Goal: Use online tool/utility: Utilize a website feature to perform a specific function

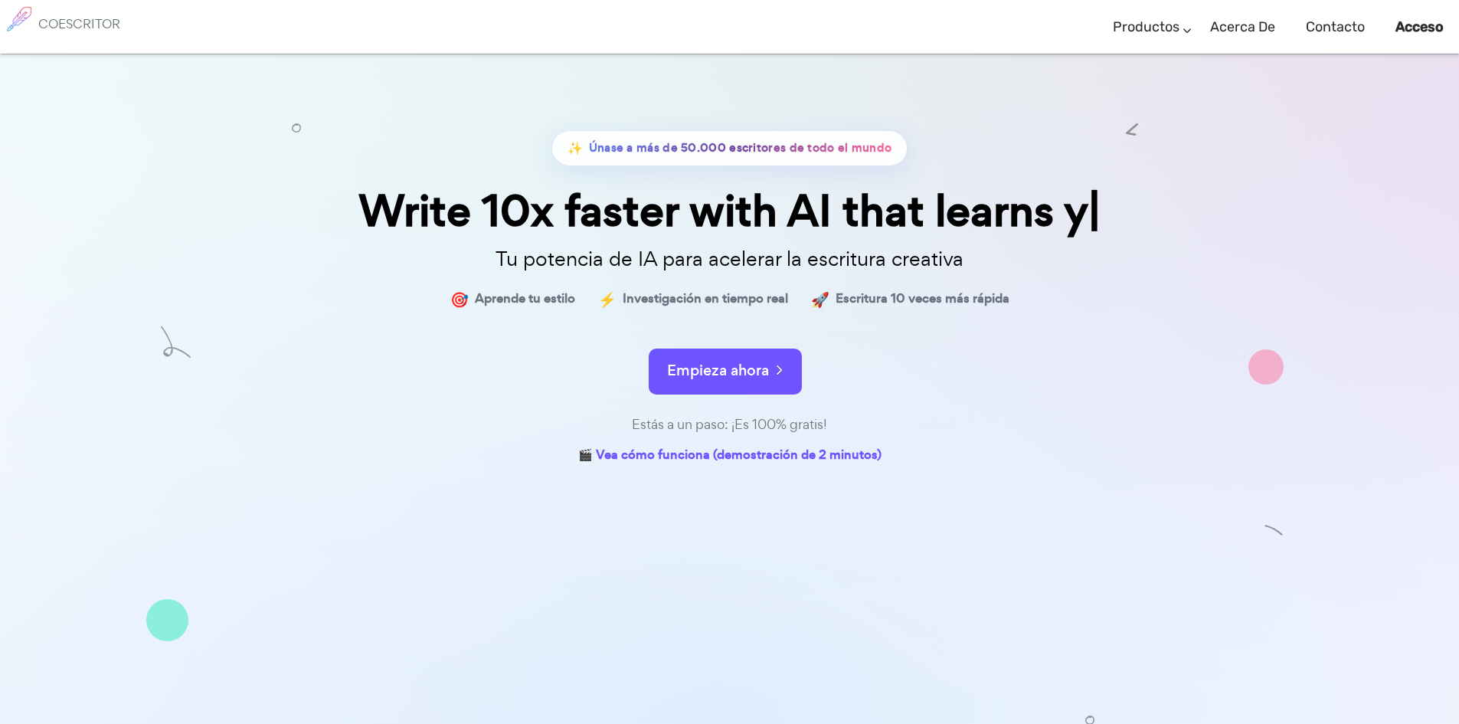
click at [754, 383] on button "Empieza ahora" at bounding box center [725, 371] width 153 height 46
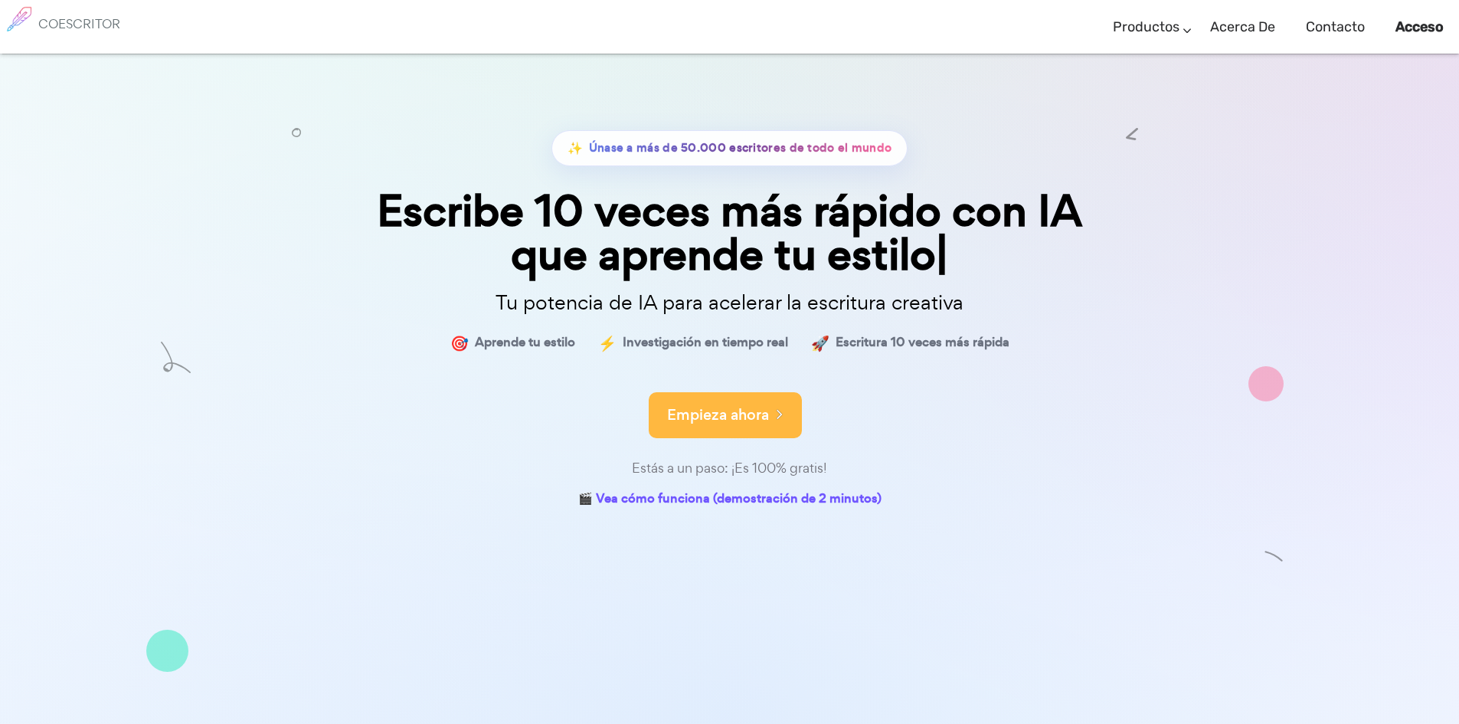
click at [725, 417] on font "Empieza ahora" at bounding box center [718, 414] width 102 height 21
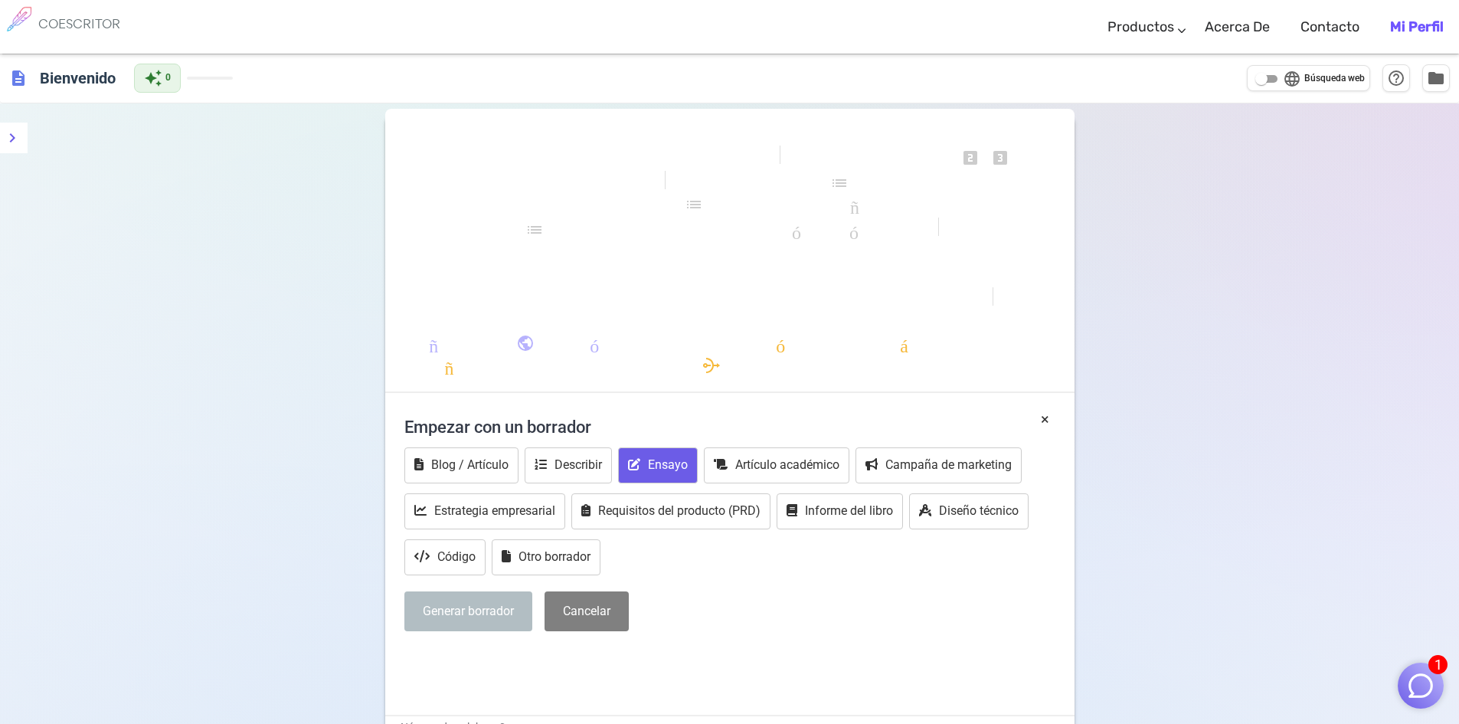
click at [686, 463] on font "Ensayo" at bounding box center [668, 464] width 40 height 15
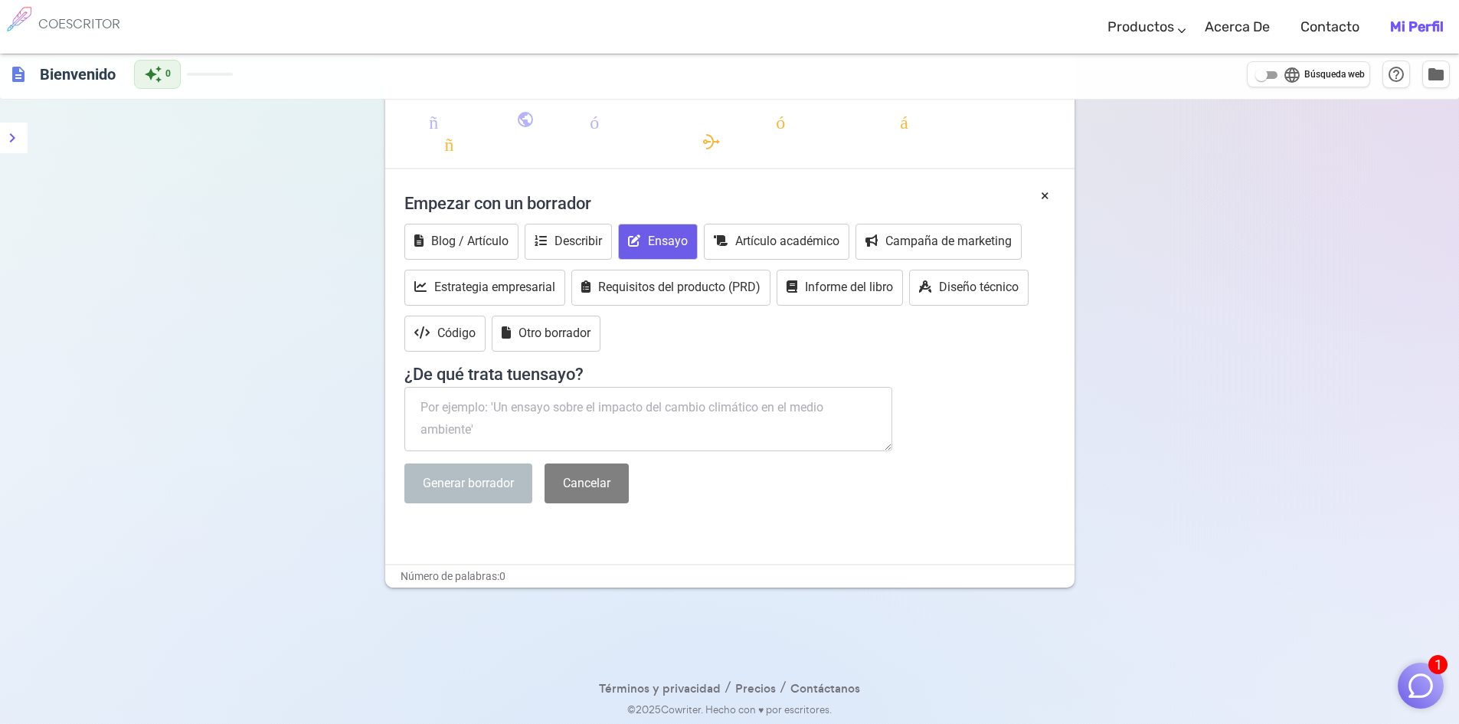
scroll to position [225, 0]
click at [660, 415] on textarea at bounding box center [648, 417] width 489 height 64
paste textarea "Desarrollo industrial y lactancia materna. 1.2. Salud pública y lactancia mater…"
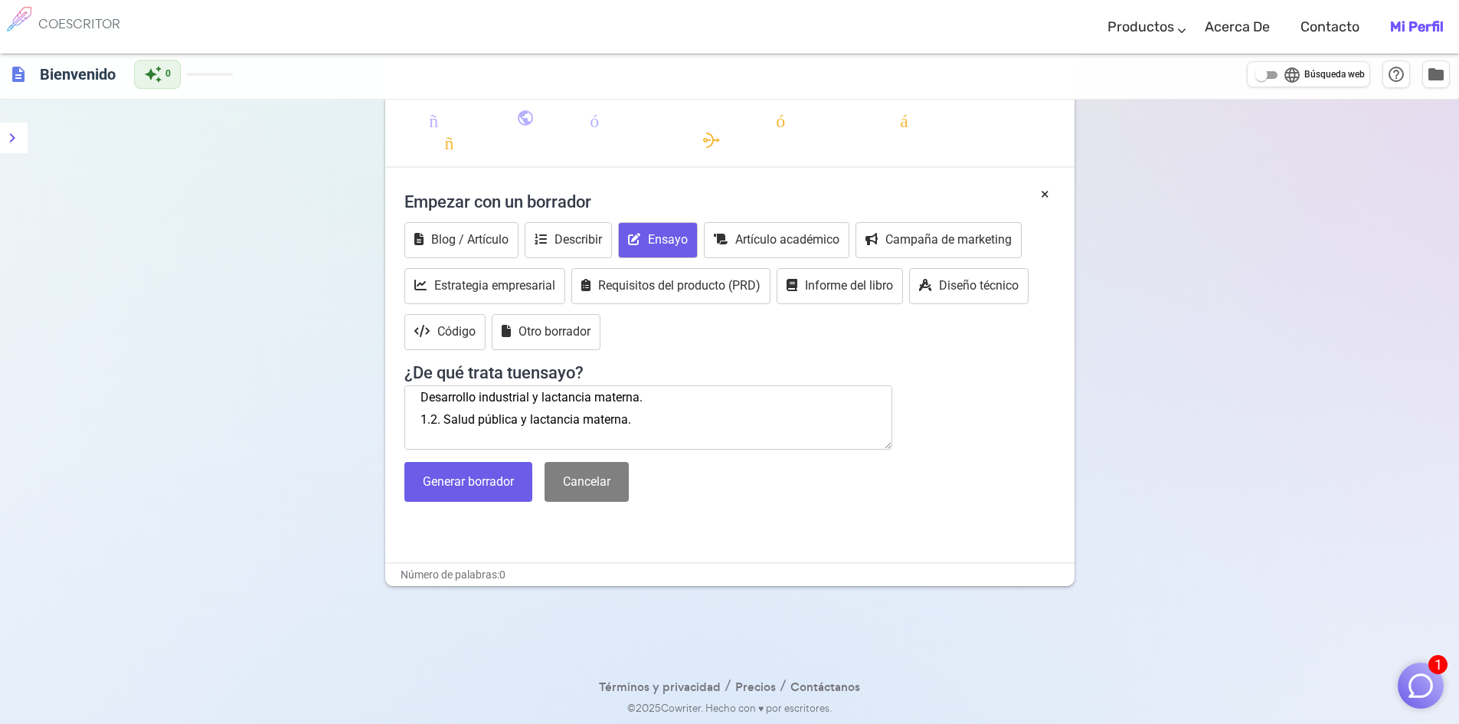
scroll to position [0, 0]
type textarea "Desarrollo industrial y lactancia materna. 1.2. Salud pública y lactancia mater…"
click at [466, 492] on button "Generar borrador" at bounding box center [468, 482] width 128 height 41
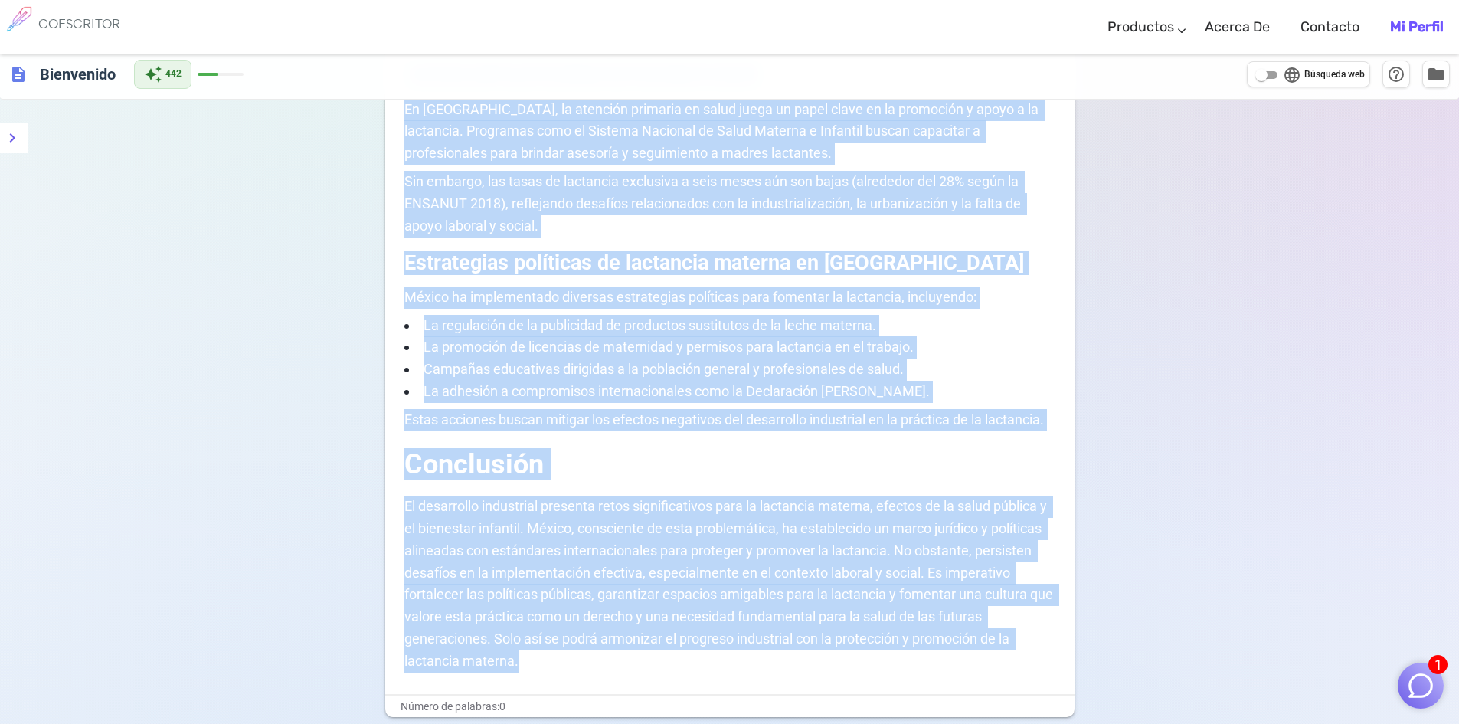
scroll to position [1838, 0]
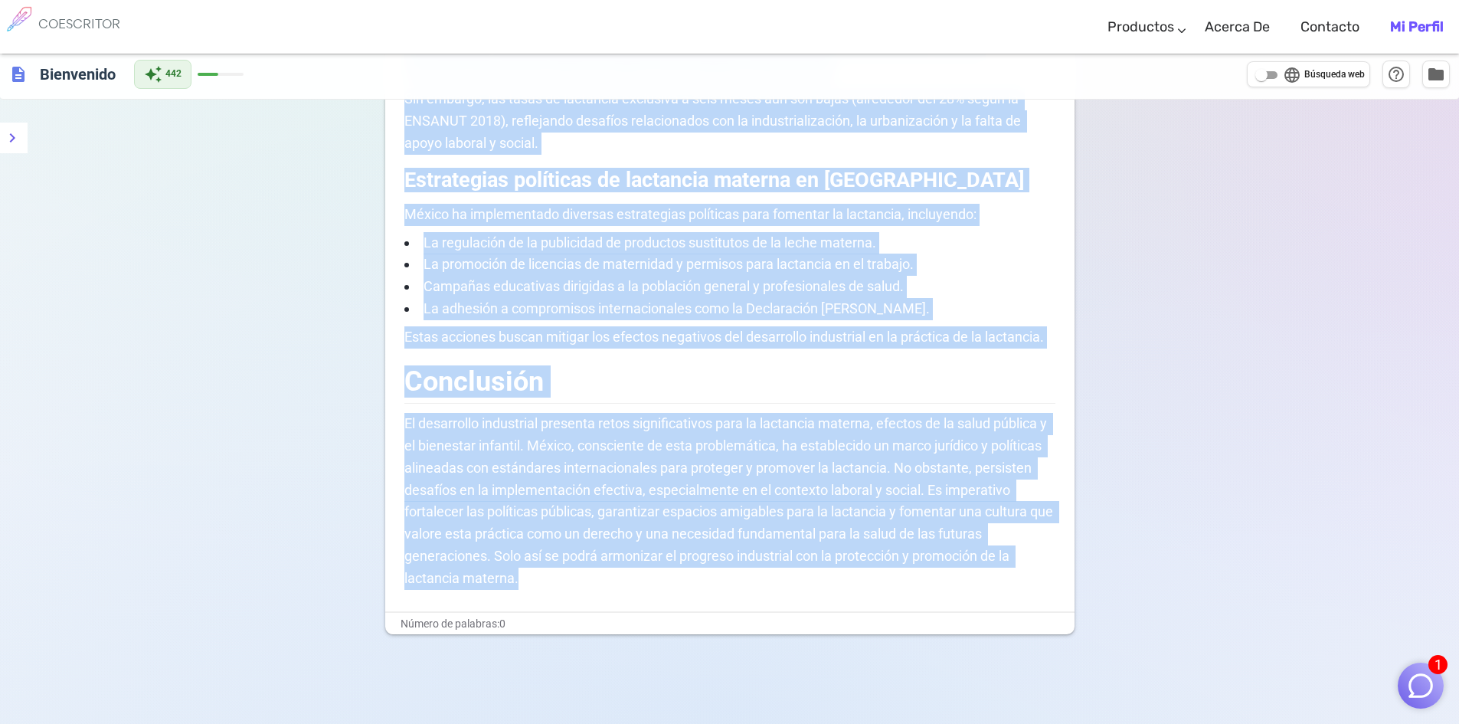
drag, startPoint x: 410, startPoint y: 437, endPoint x: 633, endPoint y: 540, distance: 246.1
copy div "Loremipsum dolorsitam c adipiscin elitsed: do eiusmodt incid ut labor etdolor m…"
drag, startPoint x: 694, startPoint y: 475, endPoint x: 749, endPoint y: 185, distance: 295.5
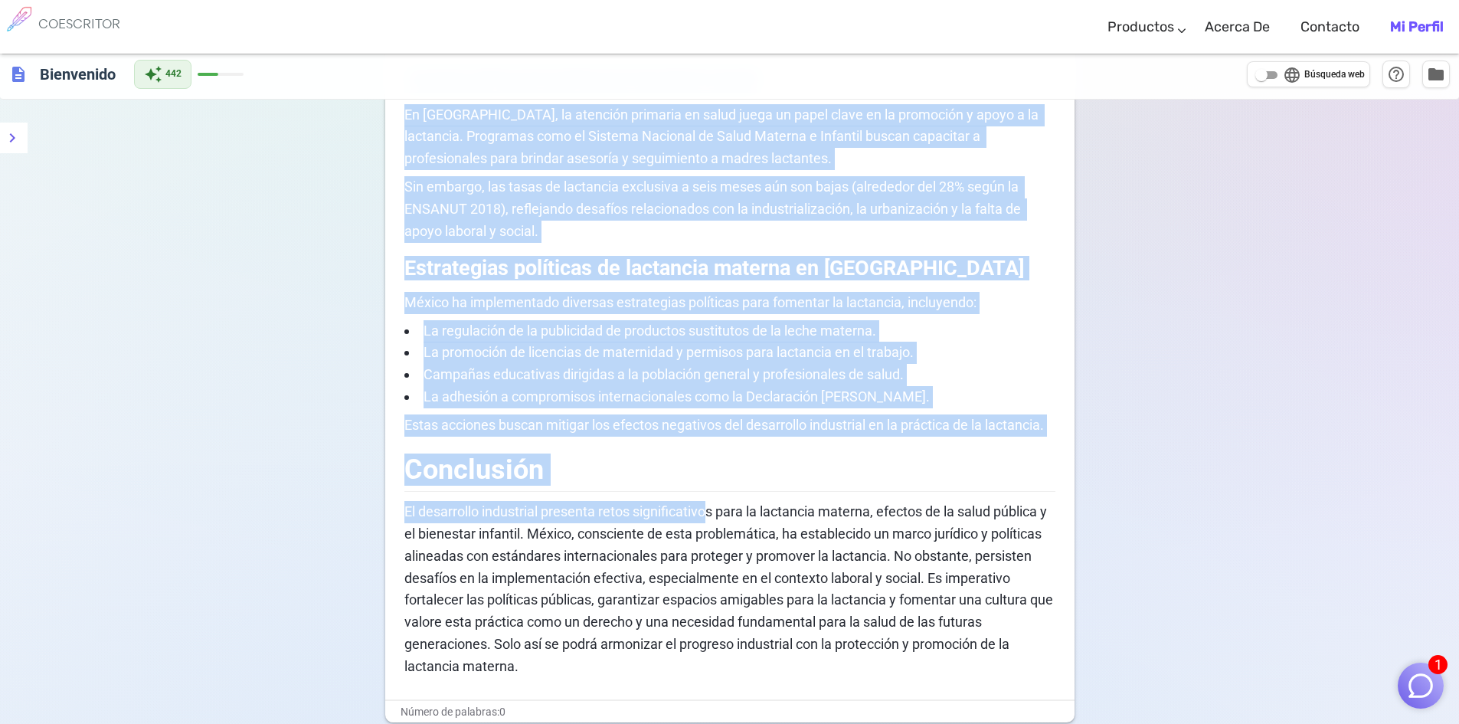
scroll to position [1843, 0]
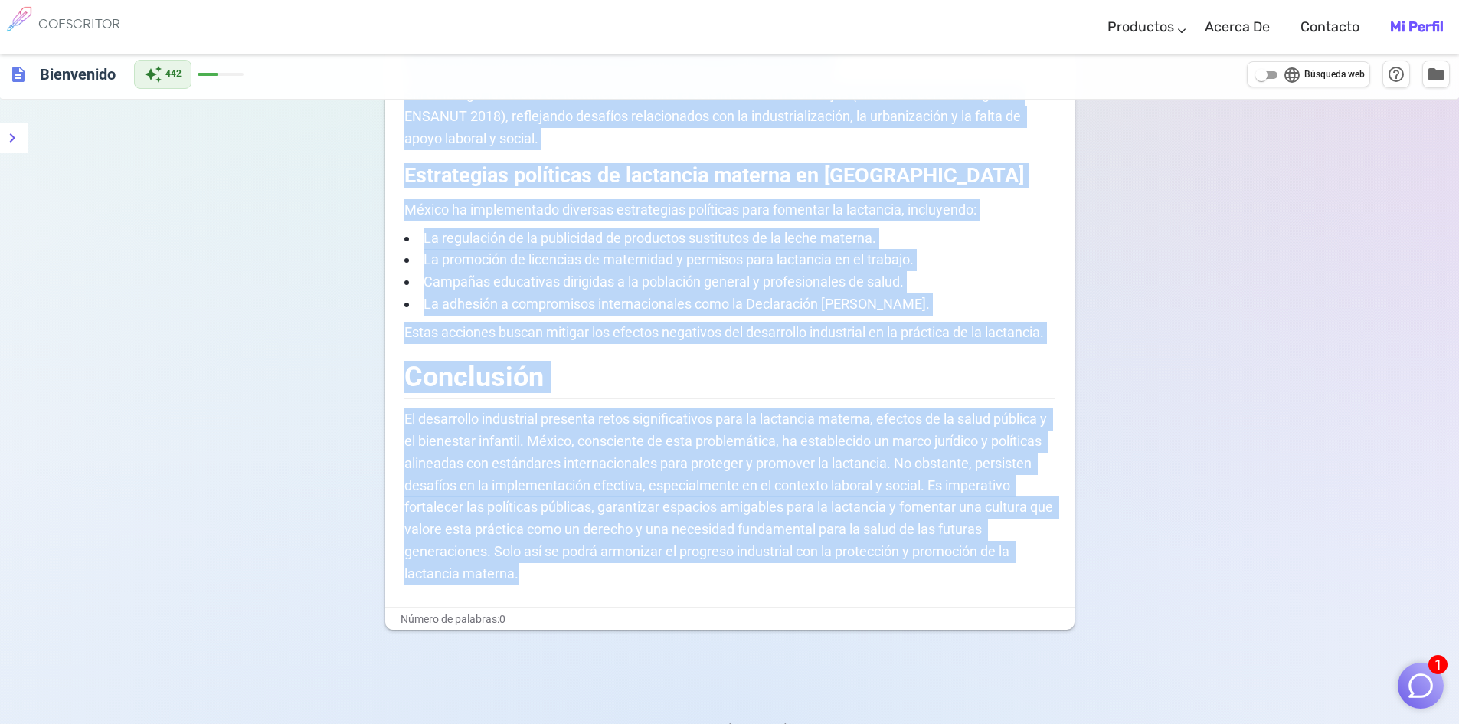
drag, startPoint x: 420, startPoint y: 139, endPoint x: 558, endPoint y: 530, distance: 414.5
copy div "Loremipsum dolorsitam c adipiscin elitsed: do eiusmodt incid ut labor etdolor m…"
drag, startPoint x: 767, startPoint y: 420, endPoint x: 1333, endPoint y: 414, distance: 565.2
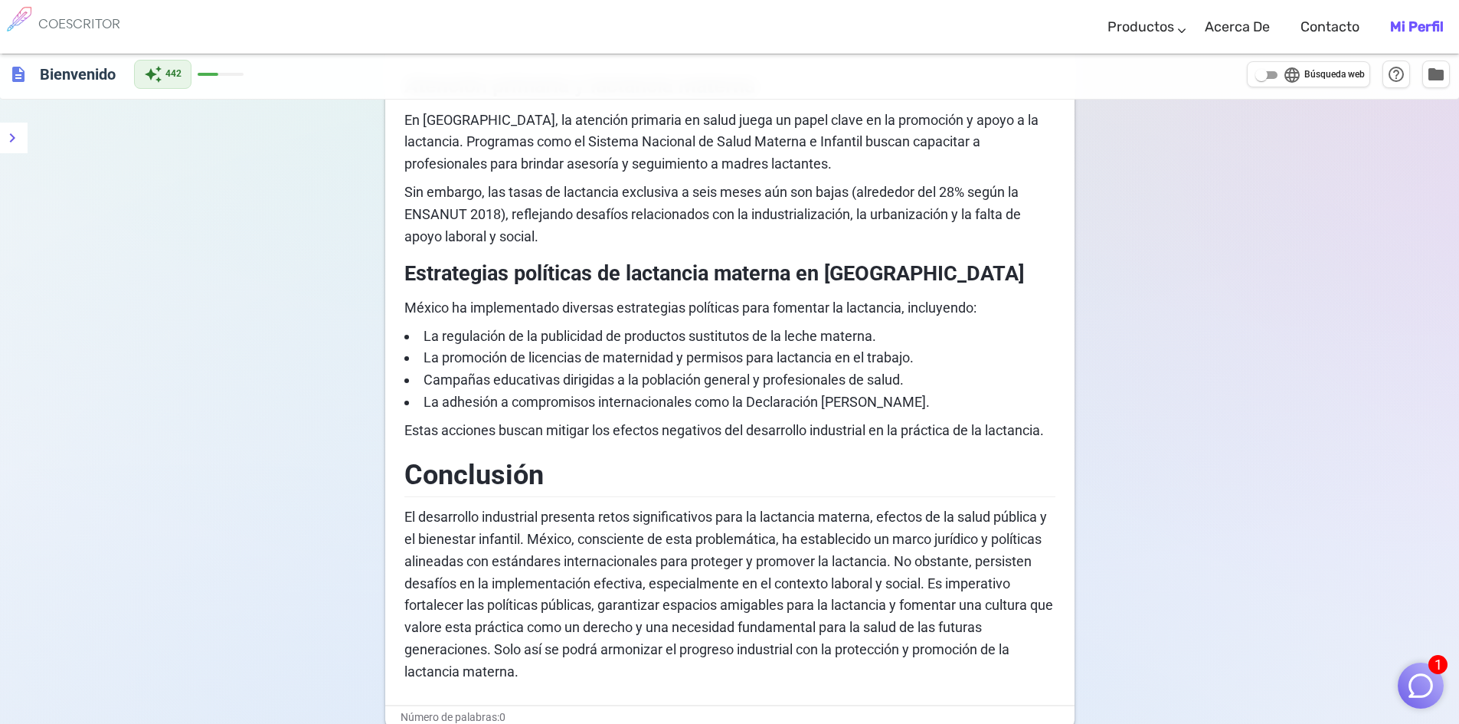
scroll to position [1685, 0]
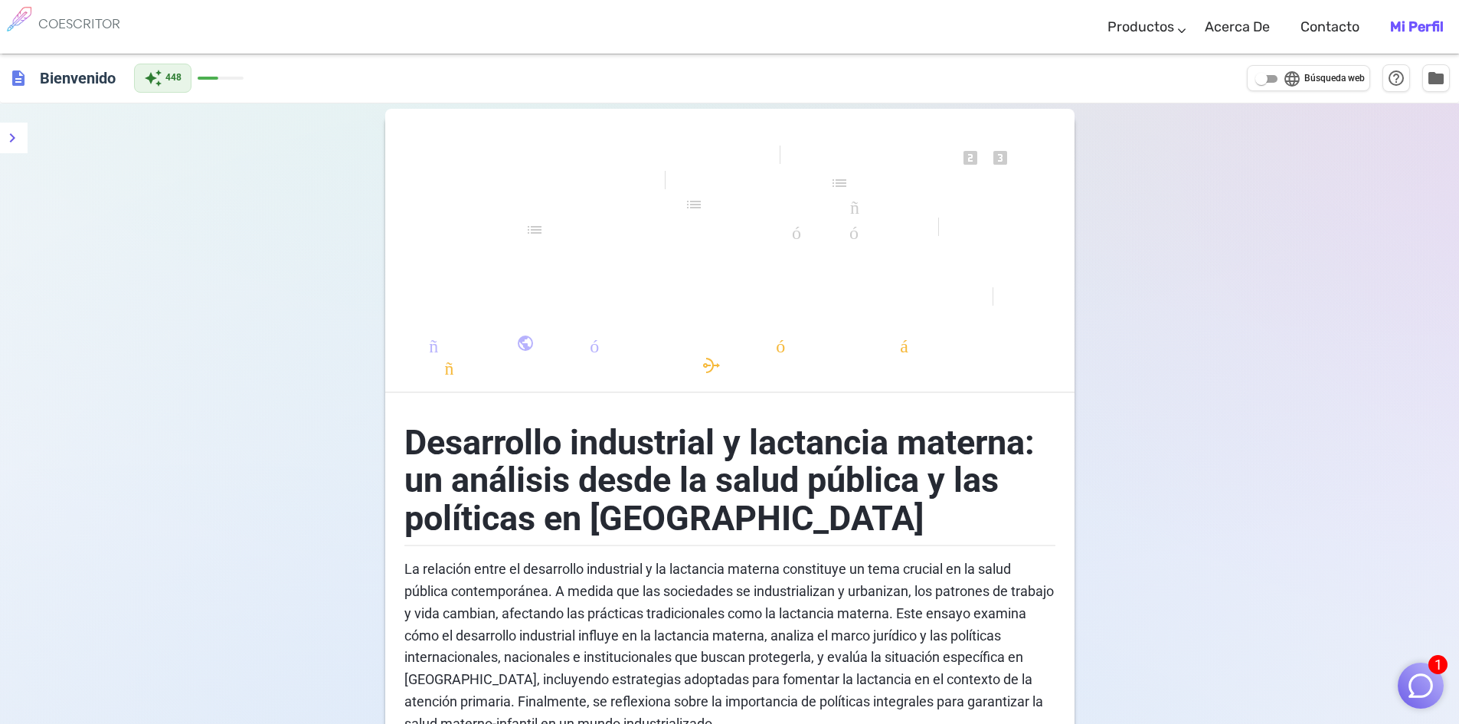
click at [90, 77] on font "Bienvenido" at bounding box center [78, 77] width 76 height 18
click at [16, 82] on span "description" at bounding box center [18, 78] width 18 height 18
click at [3, 136] on icon "menú" at bounding box center [12, 138] width 18 height 18
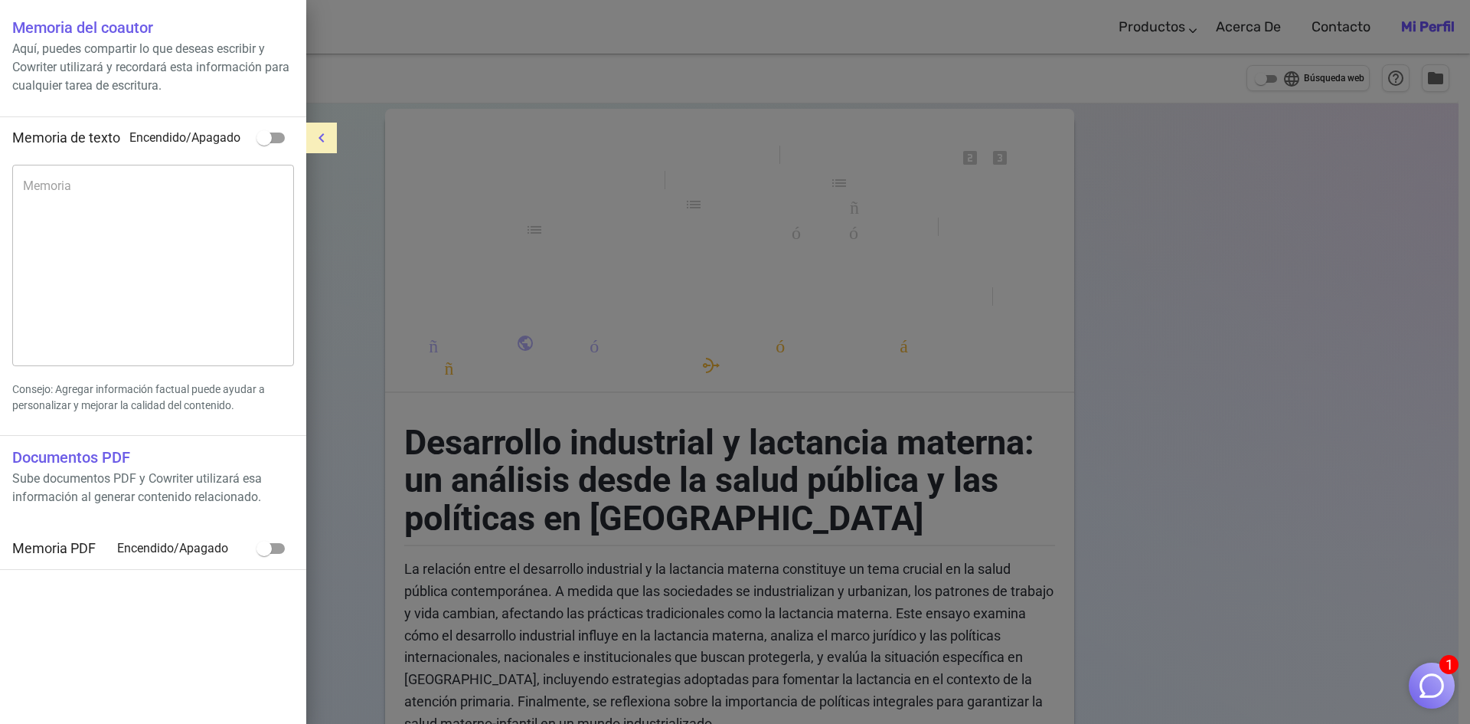
drag, startPoint x: 1322, startPoint y: 142, endPoint x: 1253, endPoint y: 100, distance: 80.8
click at [1321, 142] on div at bounding box center [735, 362] width 1470 height 724
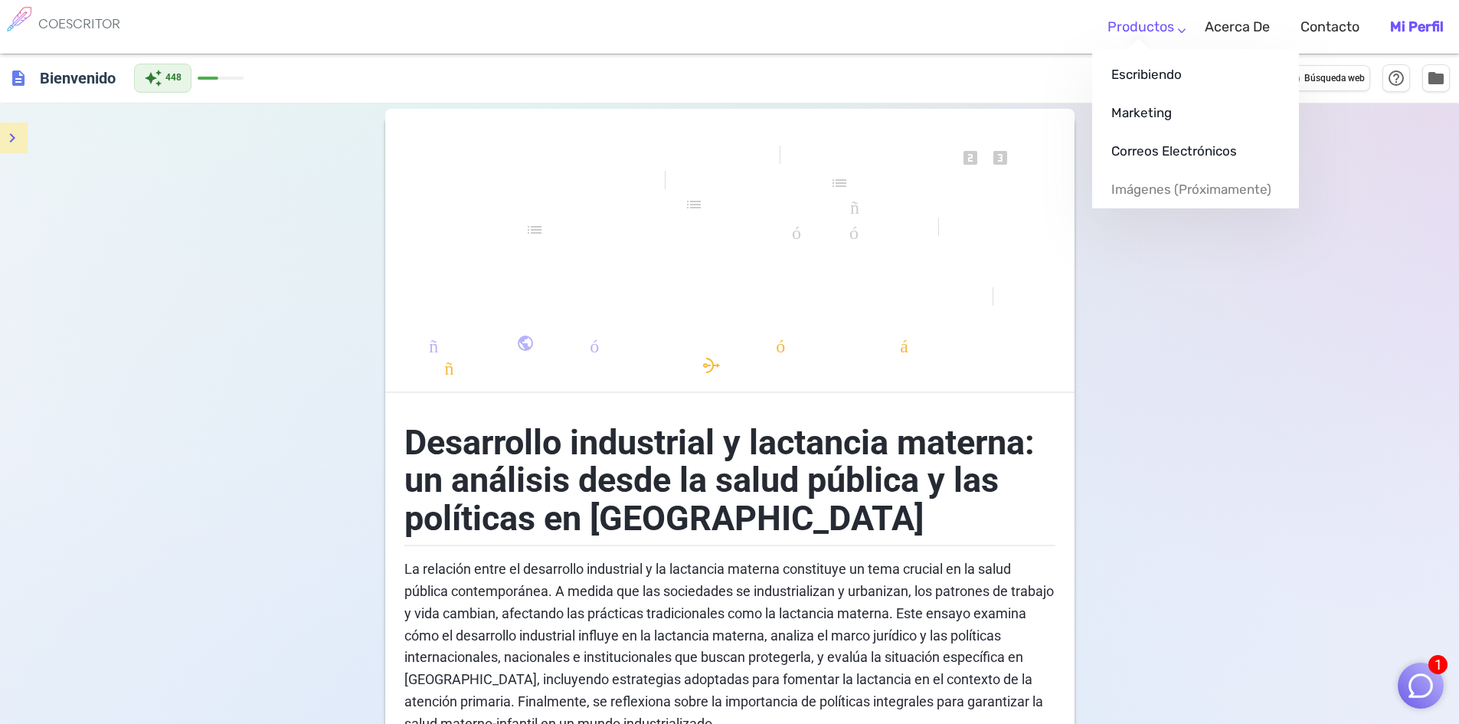
click at [1177, 35] on li "Productos Escribiendo Marketing Correos electrónicos Imágenes (próximamente)" at bounding box center [1140, 27] width 97 height 45
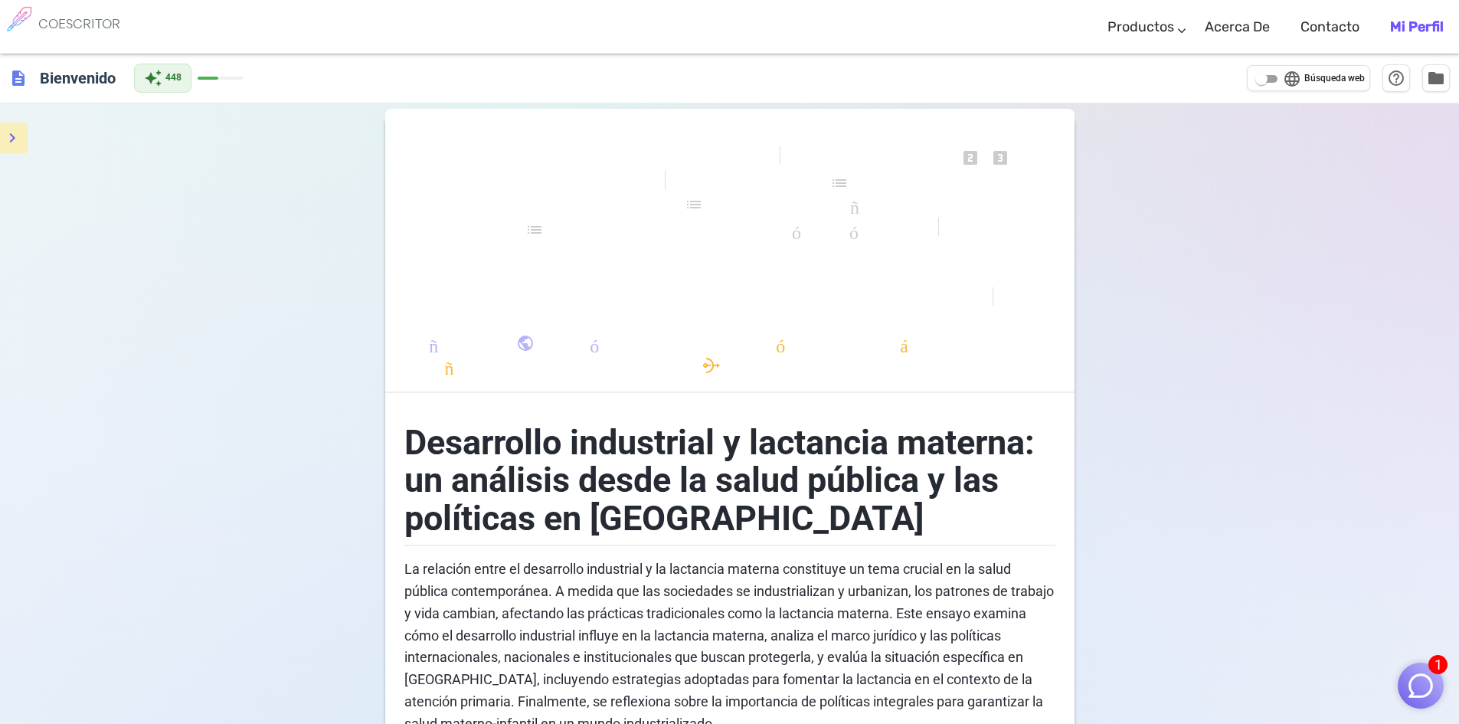
click at [694, 243] on span "formato_alinear_a_la_izquierda" at bounding box center [735, 254] width 551 height 22
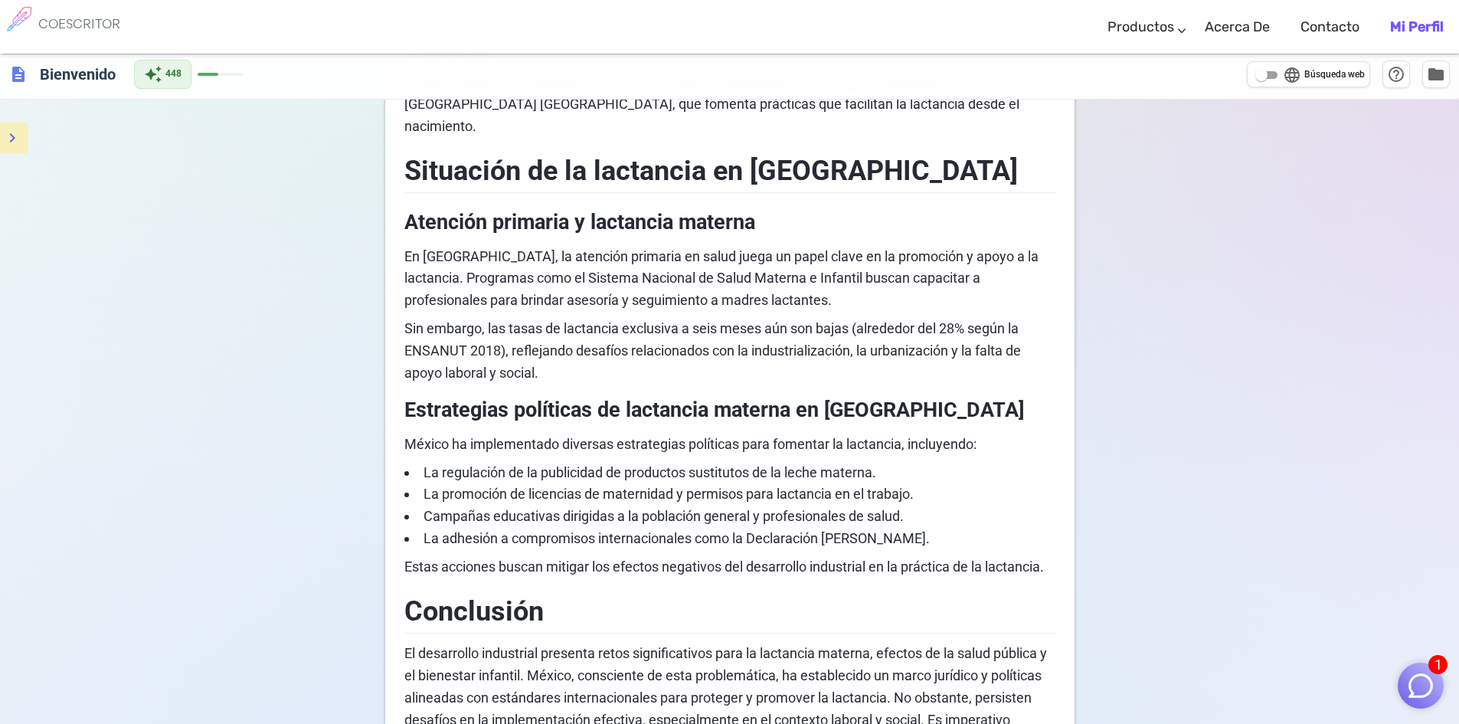
scroll to position [1843, 0]
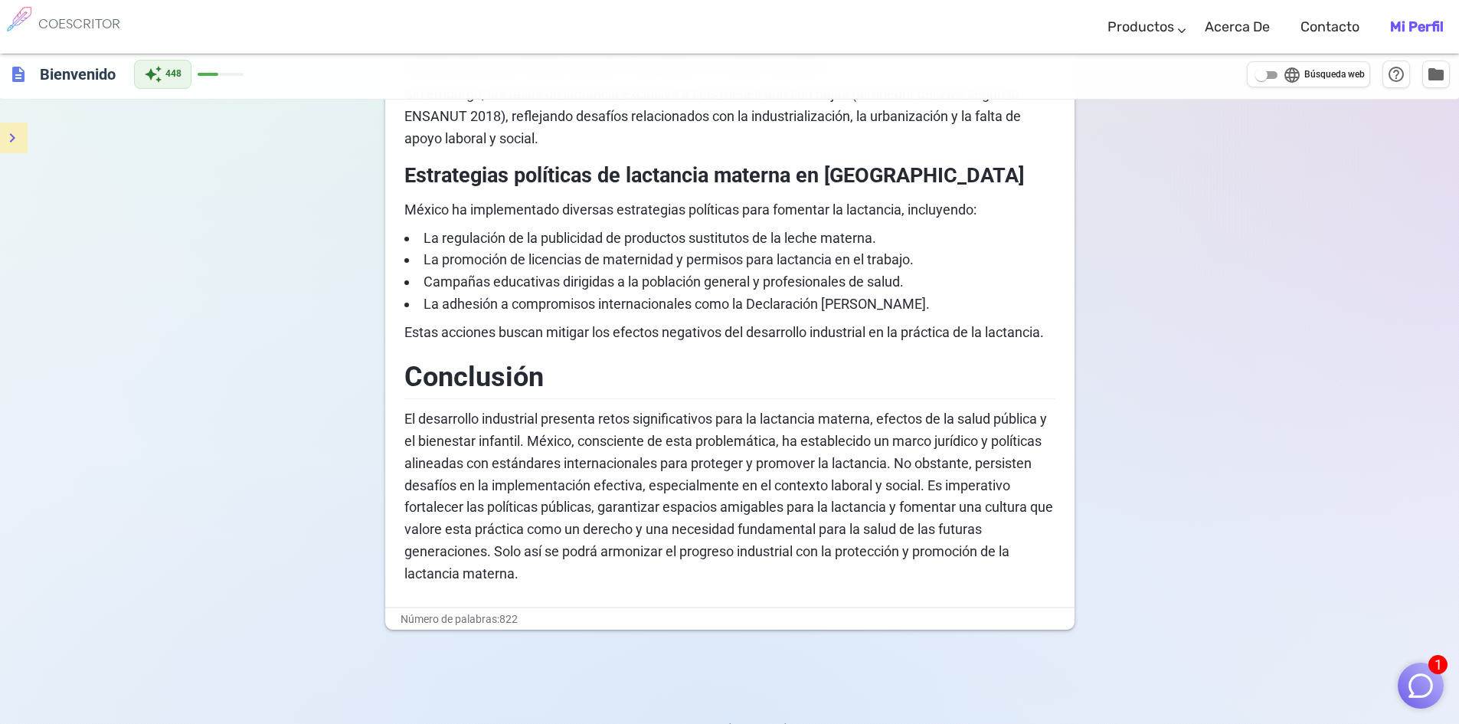
click at [1424, 688] on img "button" at bounding box center [1420, 685] width 29 height 29
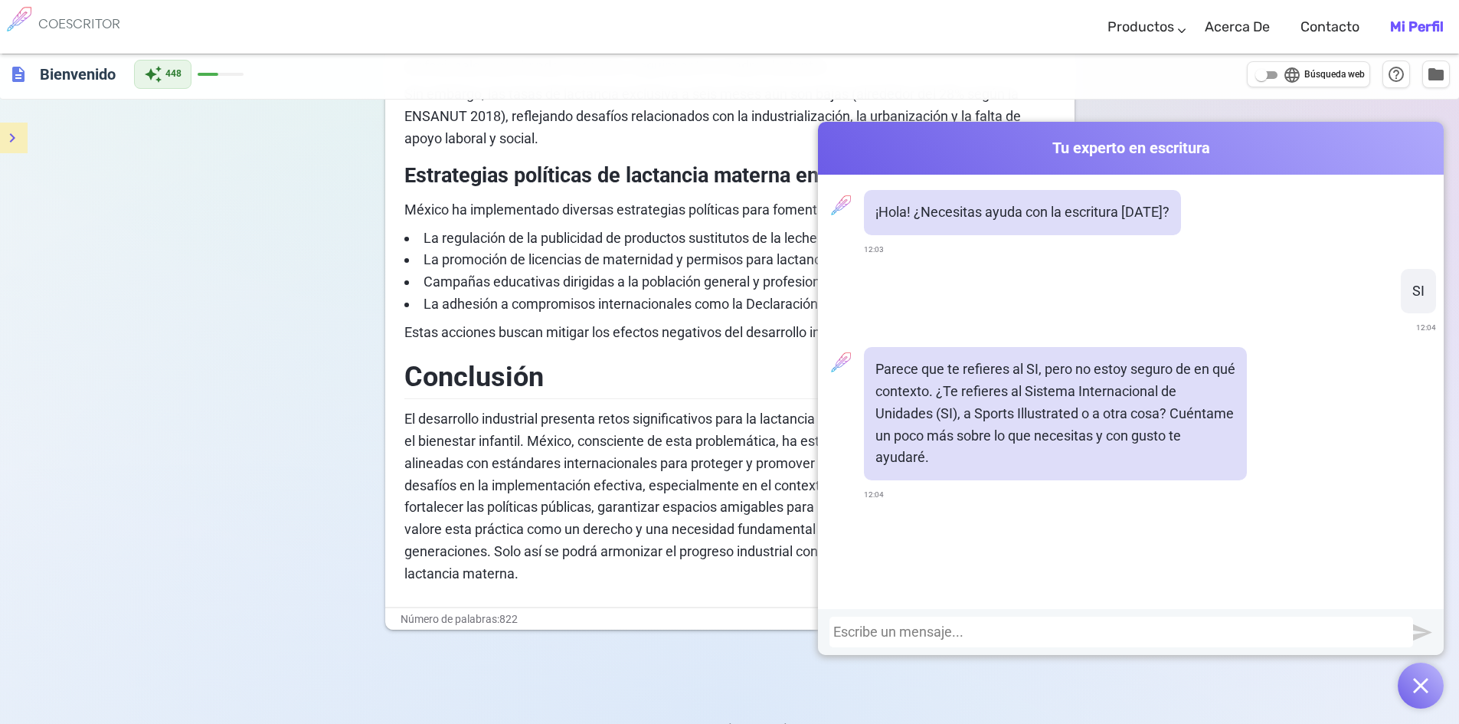
click at [947, 640] on div at bounding box center [1121, 632] width 584 height 31
click at [947, 637] on div at bounding box center [1121, 631] width 576 height 15
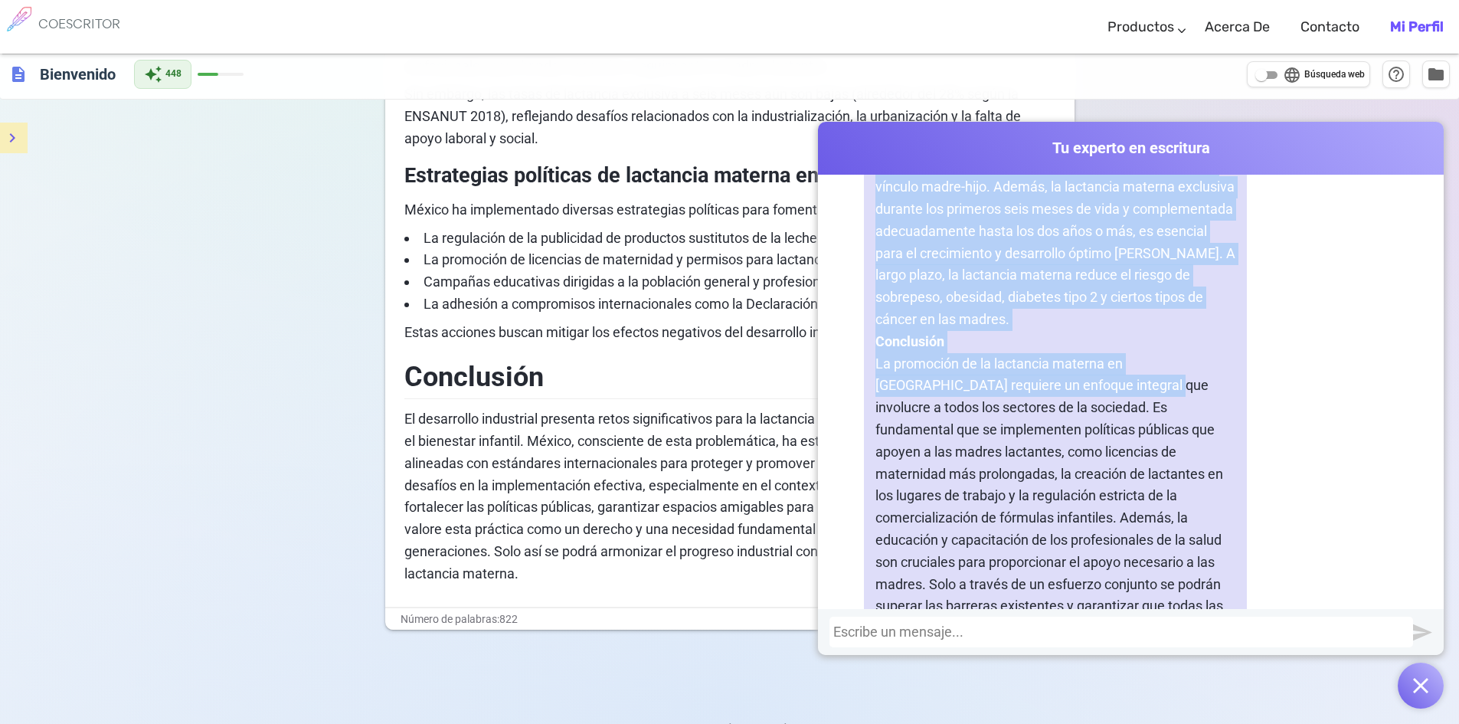
scroll to position [14596, 0]
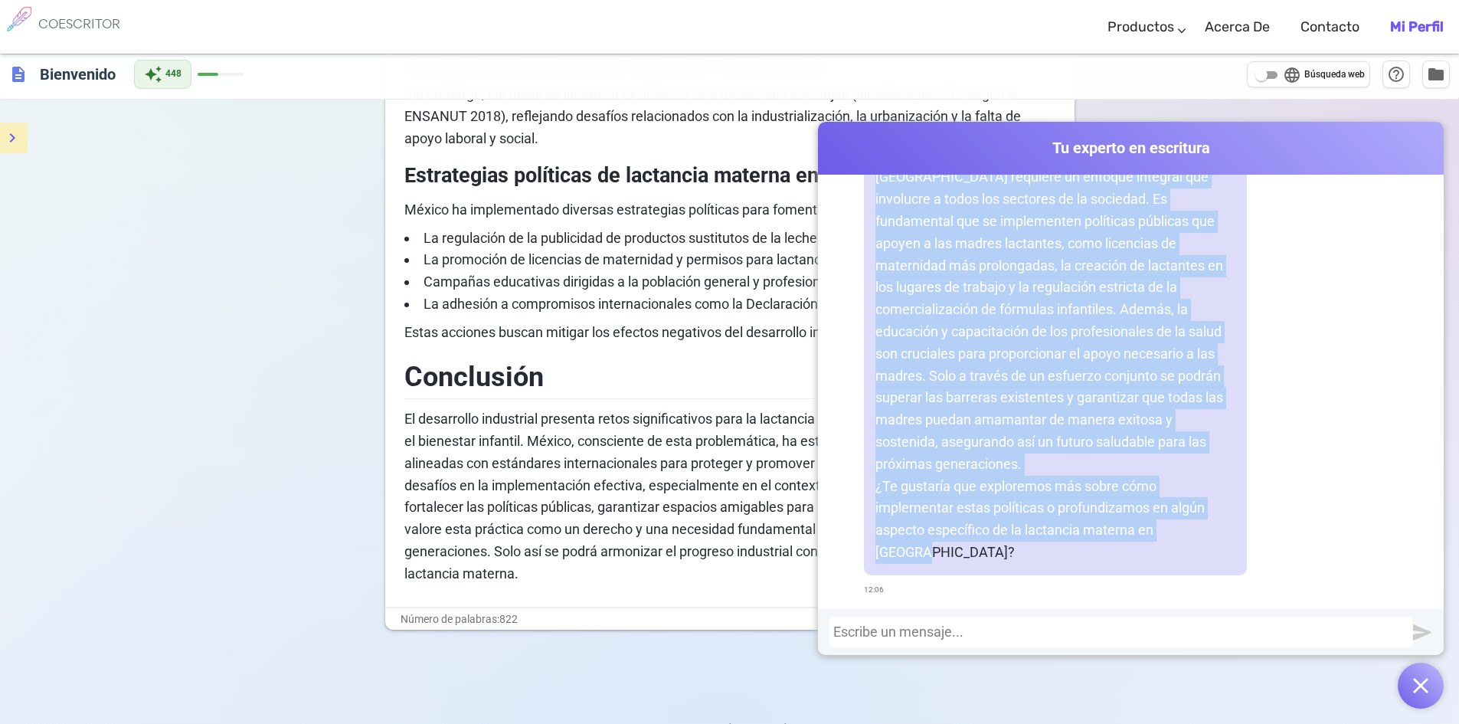
drag, startPoint x: 873, startPoint y: 227, endPoint x: 1220, endPoint y: 557, distance: 478.4
copy div "Título: Lactancia Materna en México: Barreras, Beneficios y Necesidades de Apoy…"
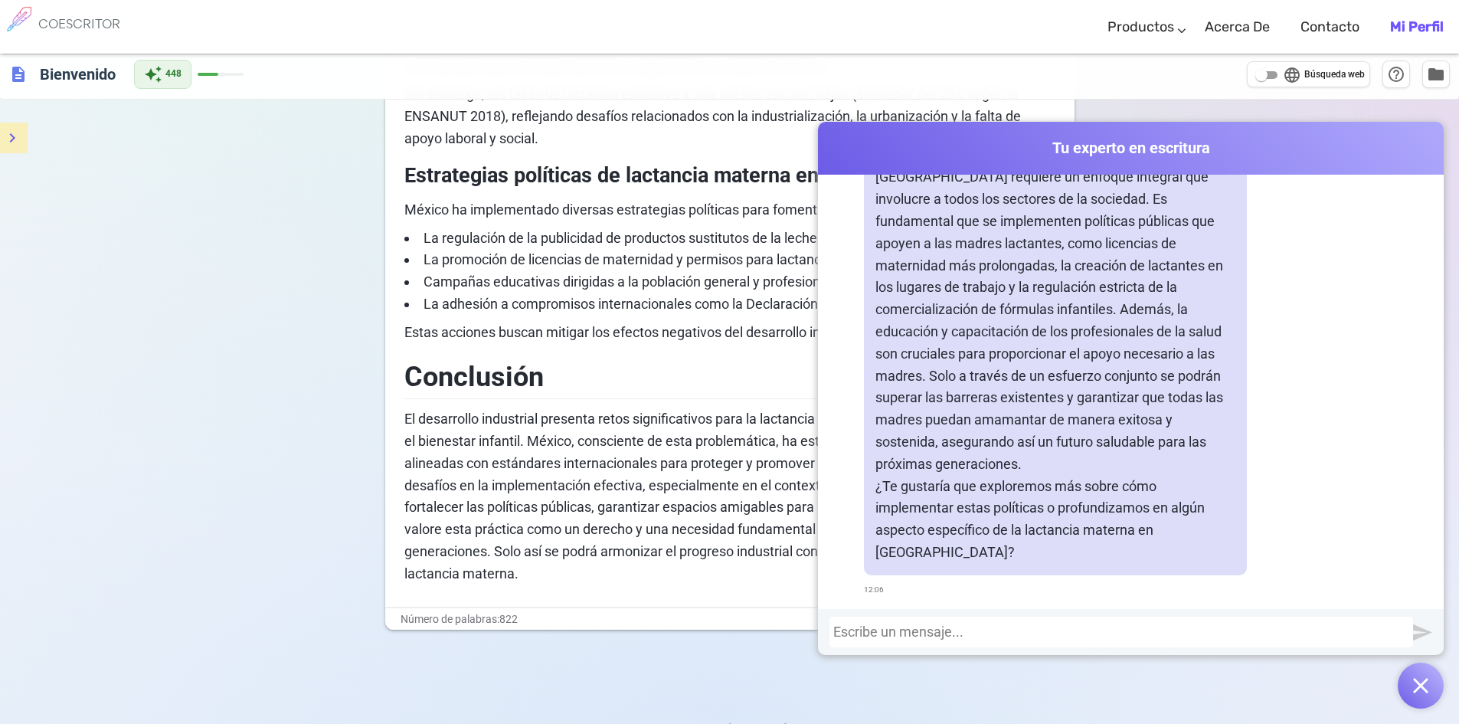
drag, startPoint x: 1428, startPoint y: 703, endPoint x: 1425, endPoint y: 695, distance: 8.2
click at [1427, 702] on button "button" at bounding box center [1421, 685] width 46 height 46
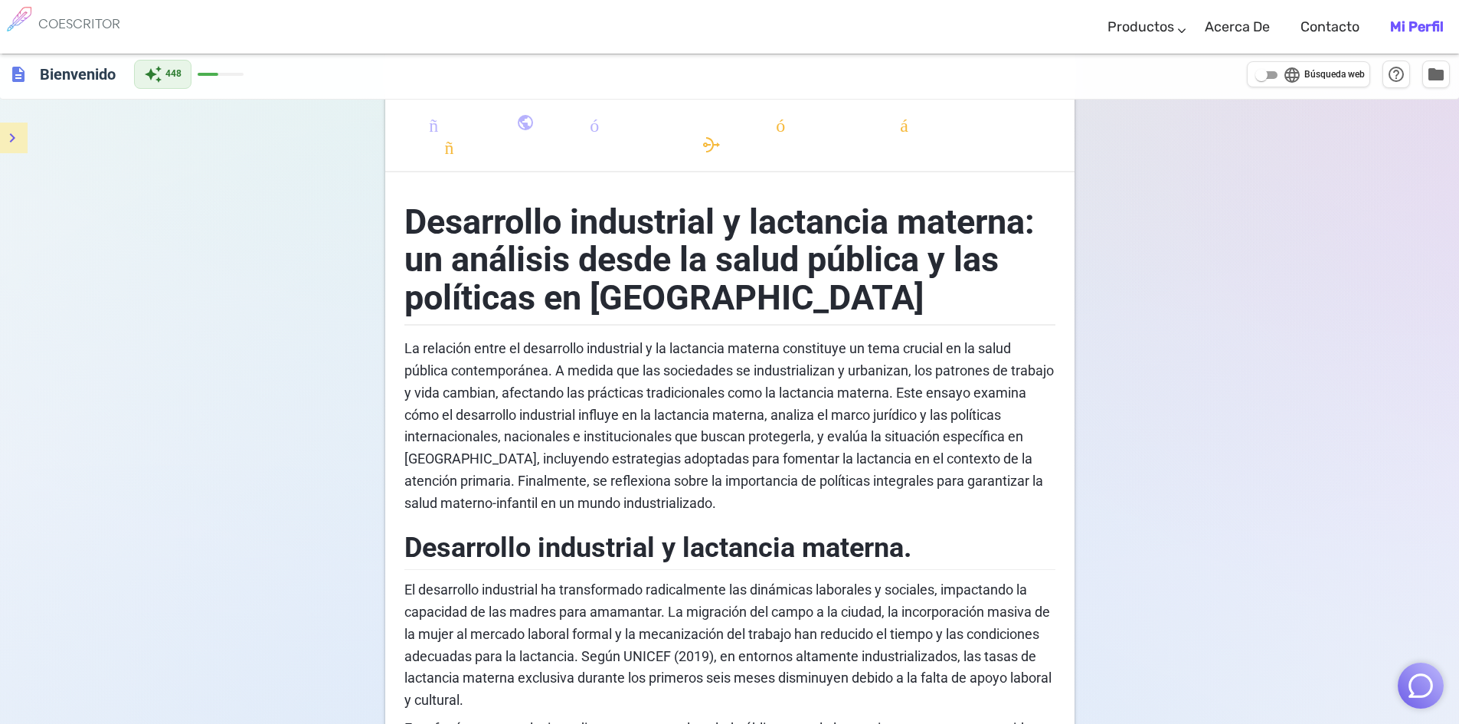
scroll to position [81, 0]
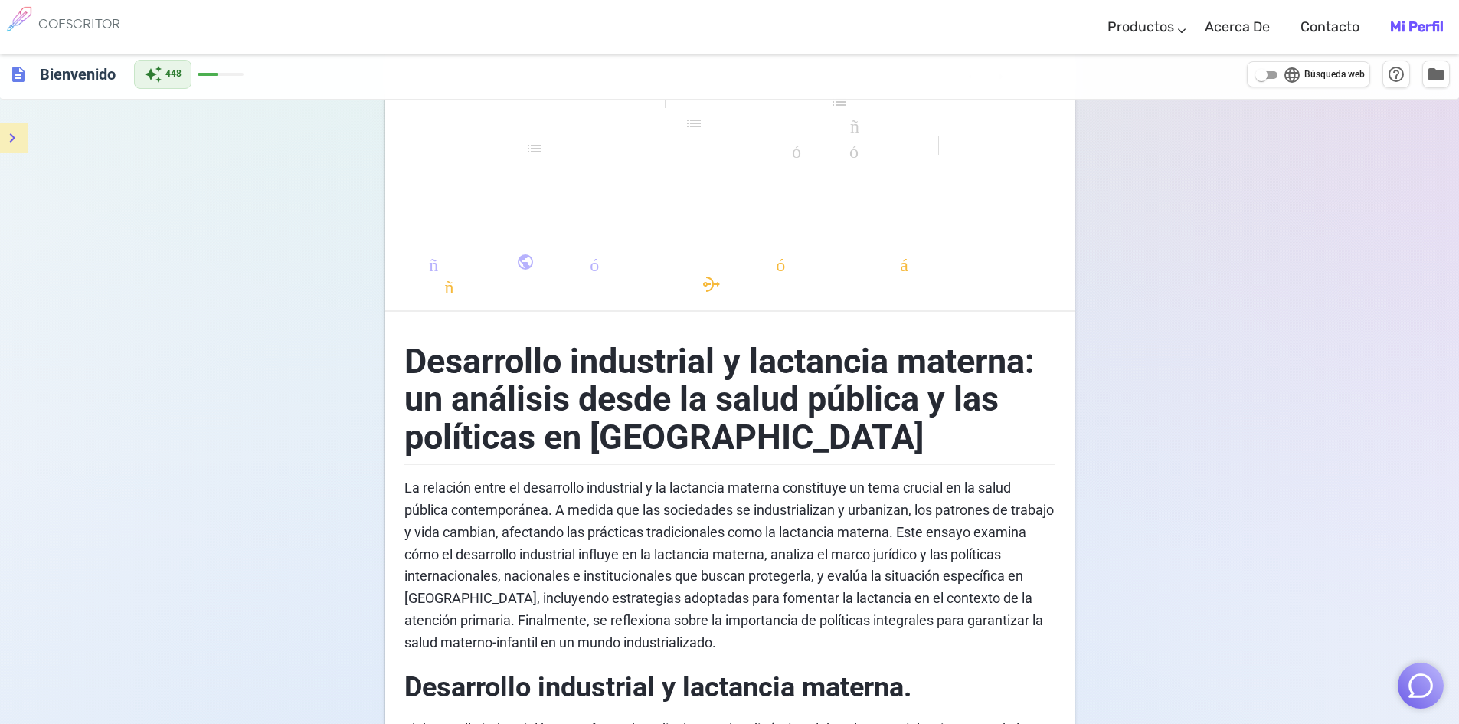
click at [58, 22] on font "COESCRITOR" at bounding box center [79, 23] width 82 height 17
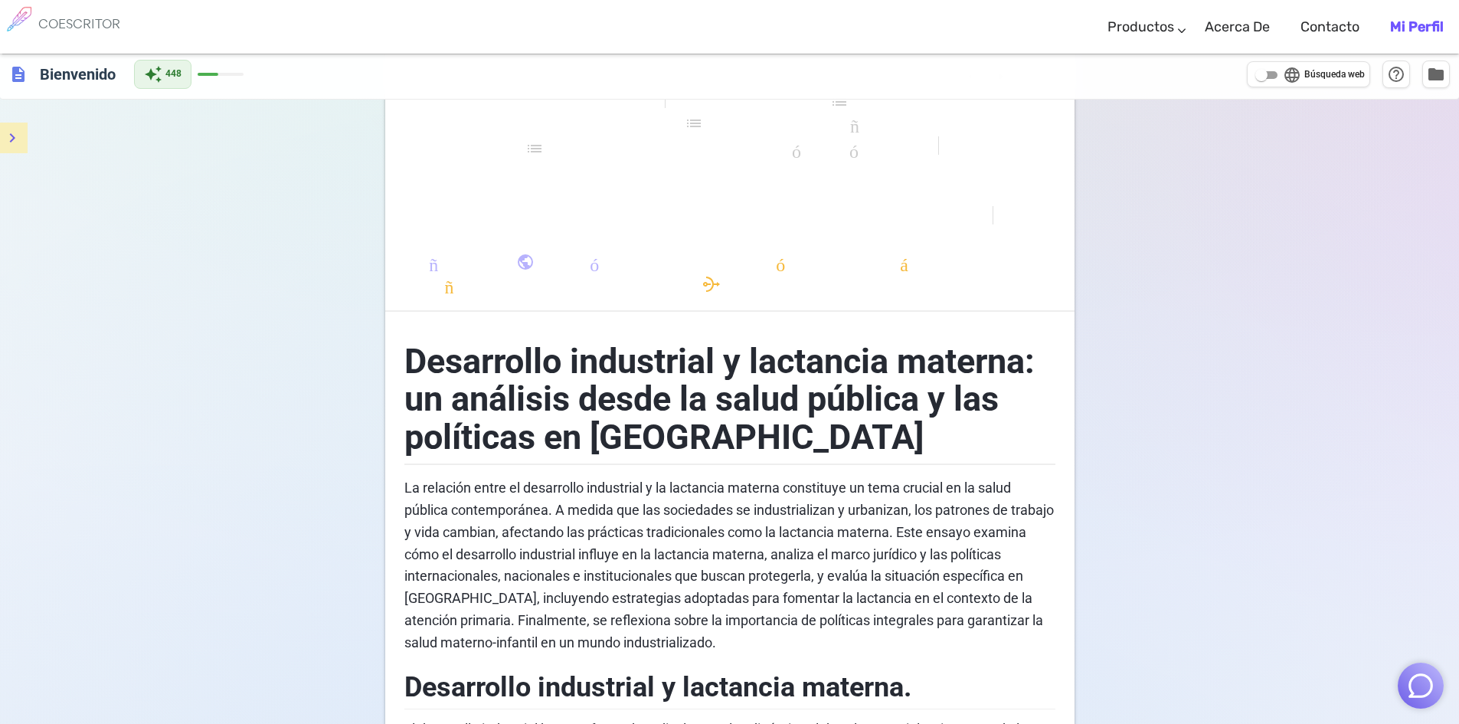
click at [58, 22] on font "COESCRITOR" at bounding box center [79, 23] width 82 height 17
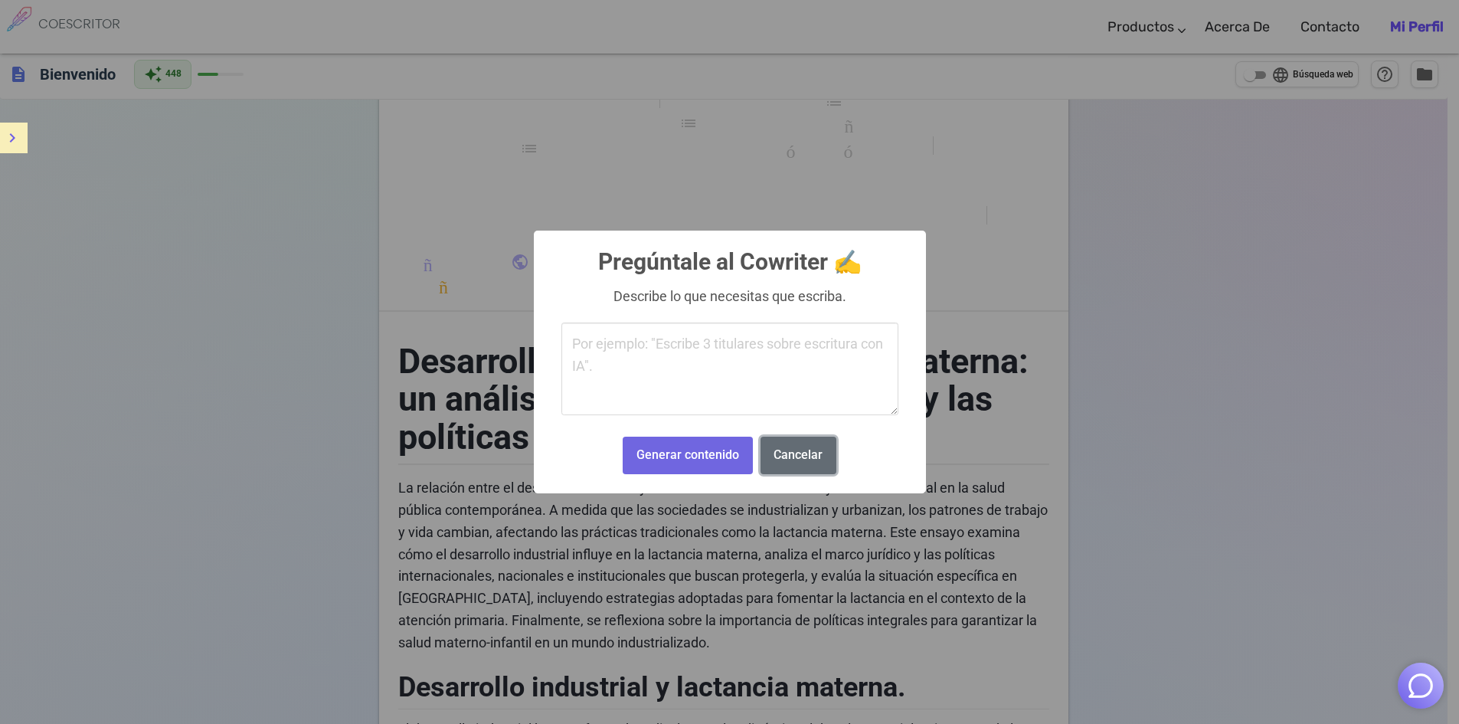
click at [788, 460] on font "Cancelar" at bounding box center [798, 454] width 49 height 15
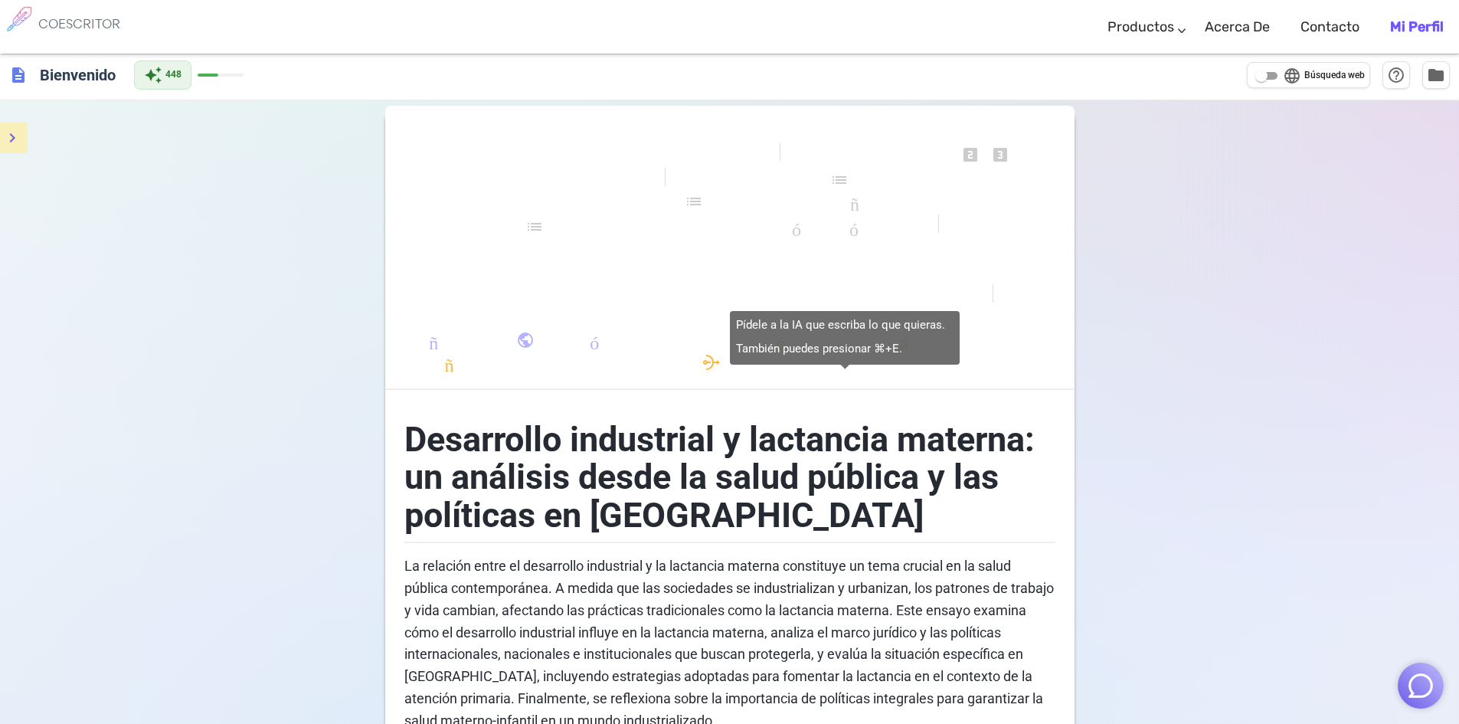
scroll to position [0, 0]
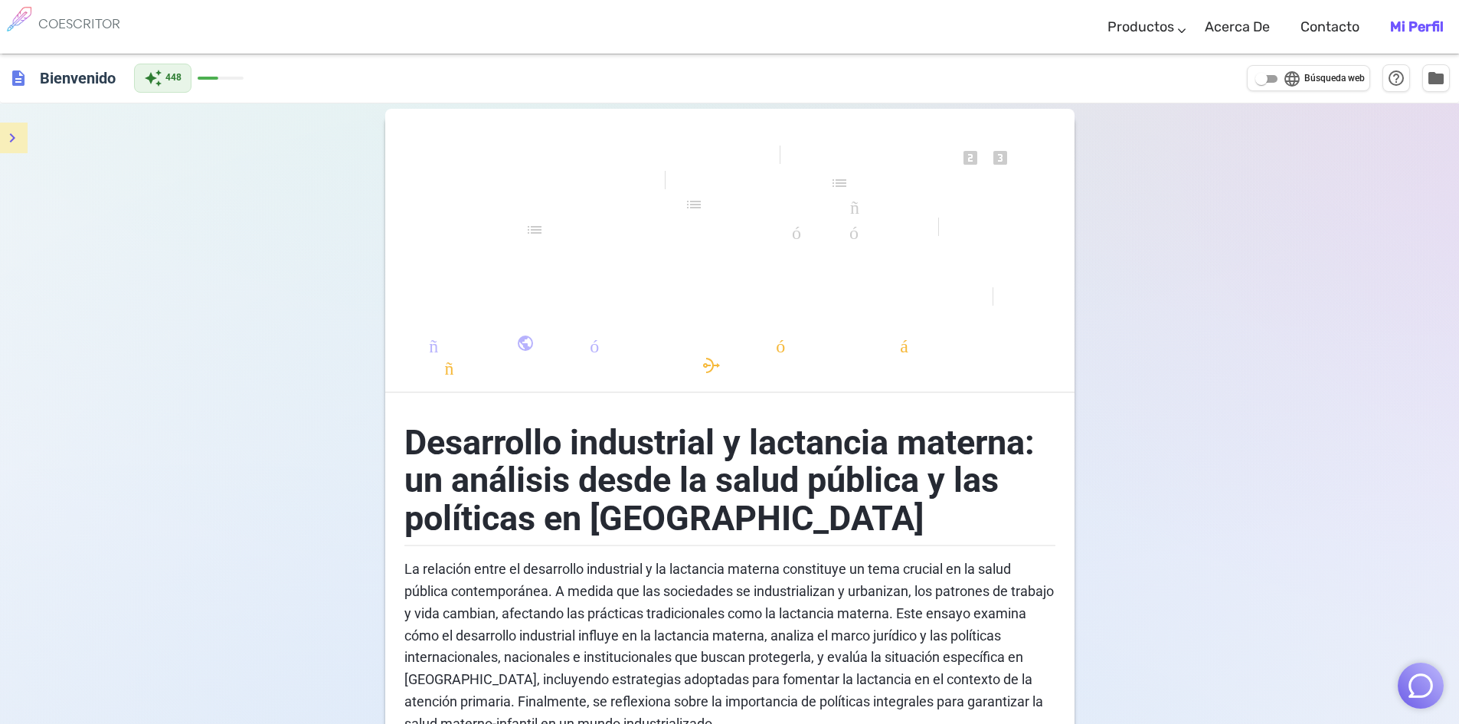
click at [20, 81] on span "description" at bounding box center [18, 78] width 18 height 18
click at [8, 137] on icon "menú" at bounding box center [12, 138] width 18 height 18
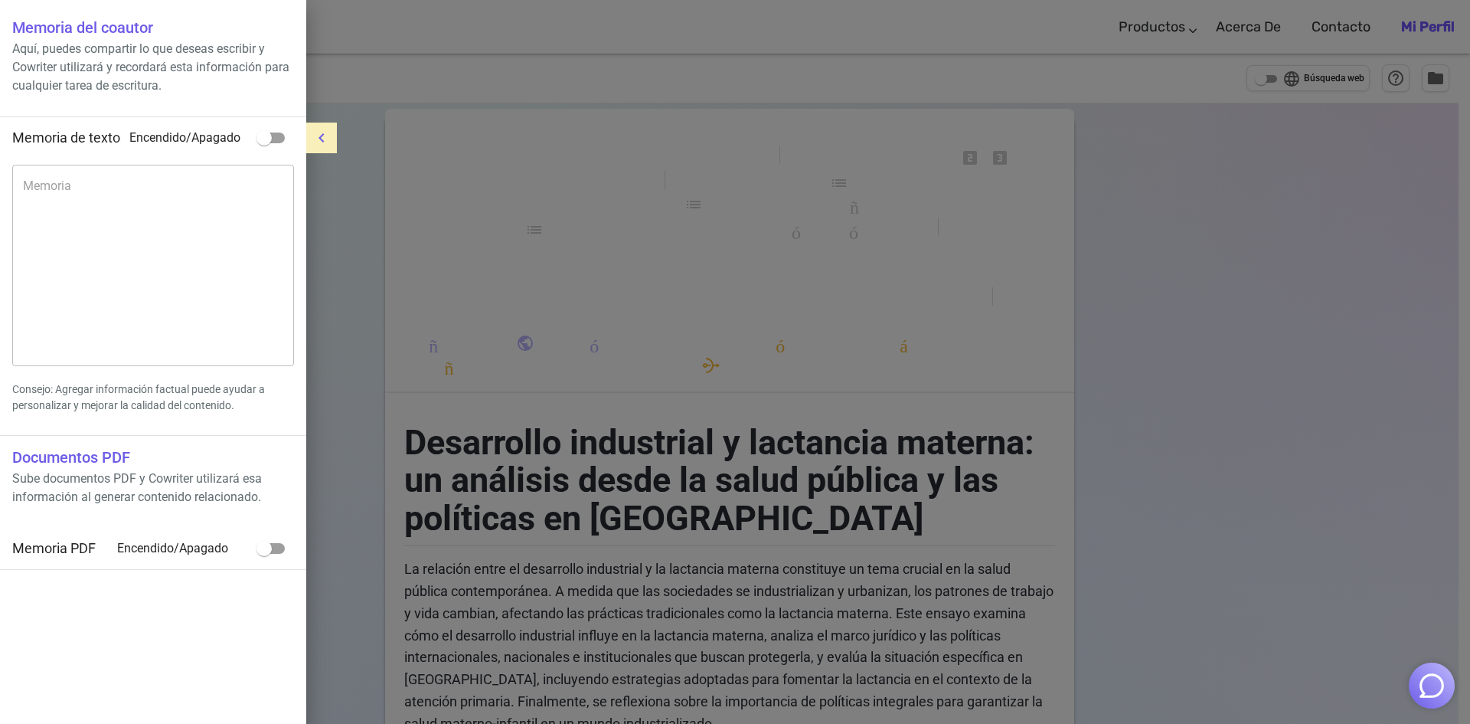
click at [331, 414] on div at bounding box center [735, 362] width 1470 height 724
